Goal: Find specific page/section: Find specific page/section

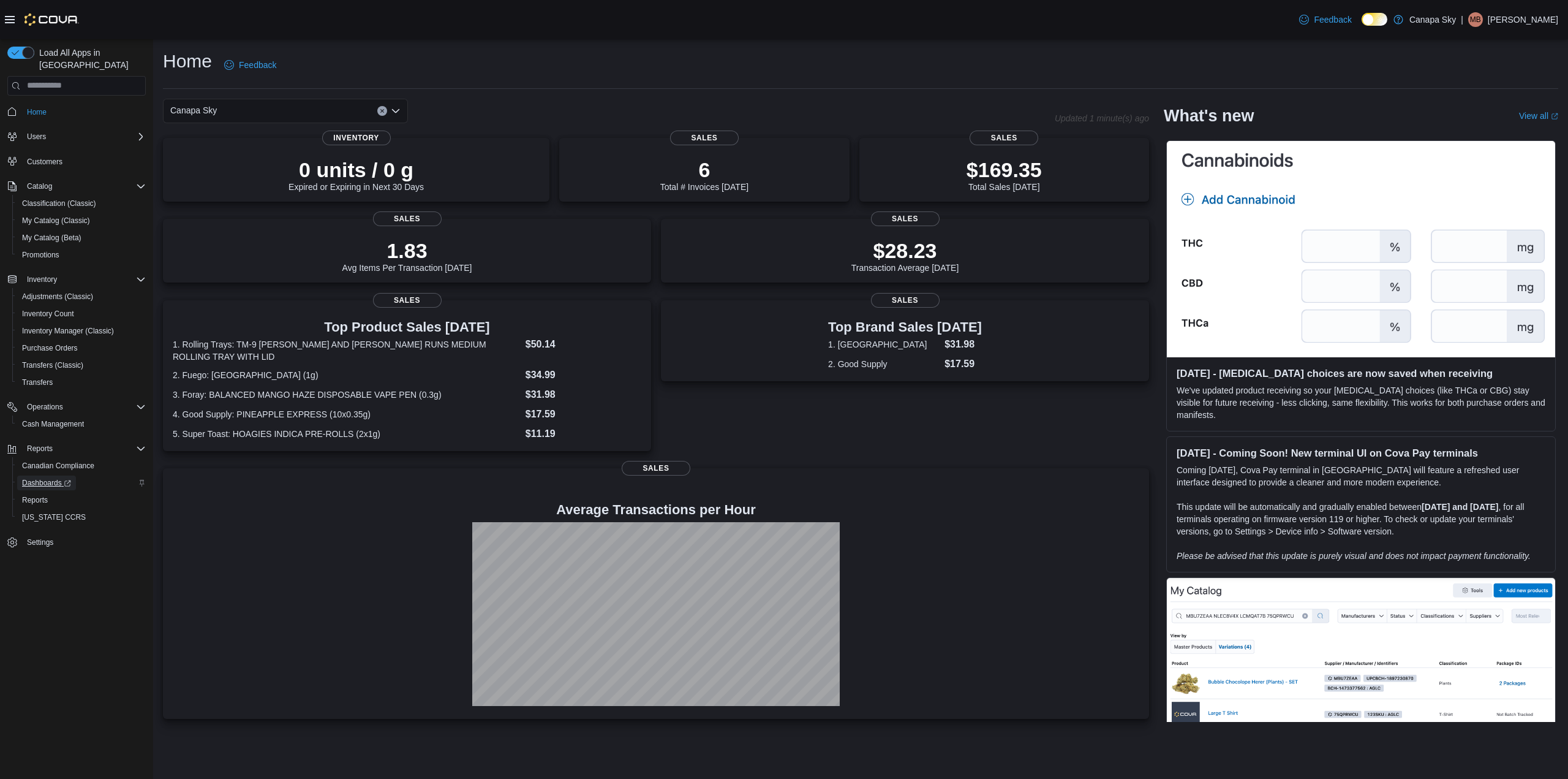
click at [55, 478] on span "Dashboards" at bounding box center [46, 483] width 49 height 10
